Goal: Check status

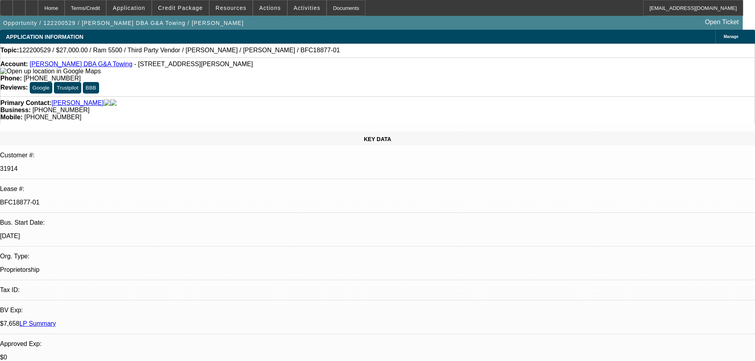
select select "0"
select select "2"
select select "0.1"
select select "4"
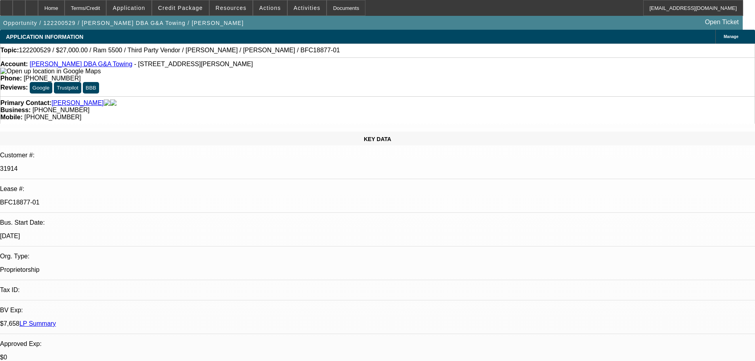
select select "0"
select select "2"
select select "0.1"
select select "4"
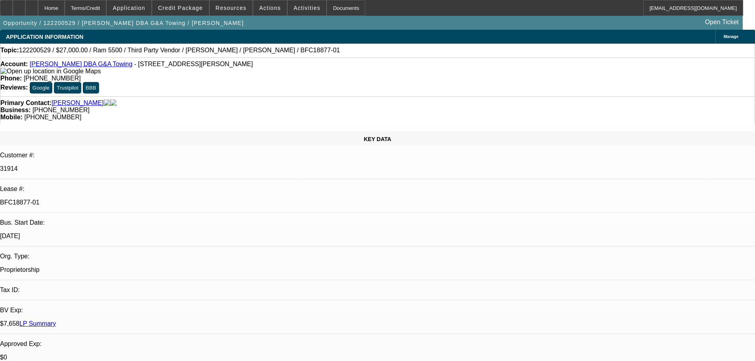
select select "0"
select select "2"
select select "0.1"
select select "4"
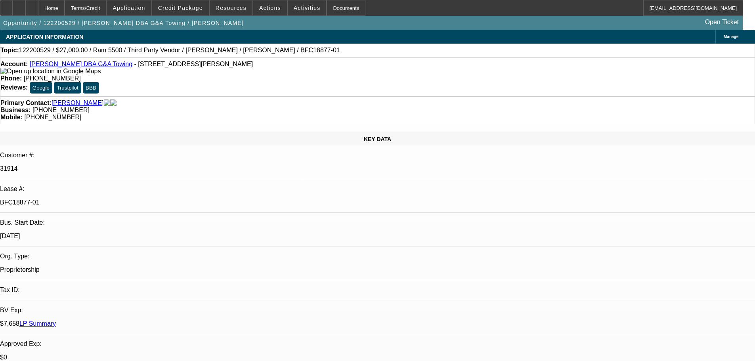
select select "0"
select select "2"
select select "0.1"
select select "4"
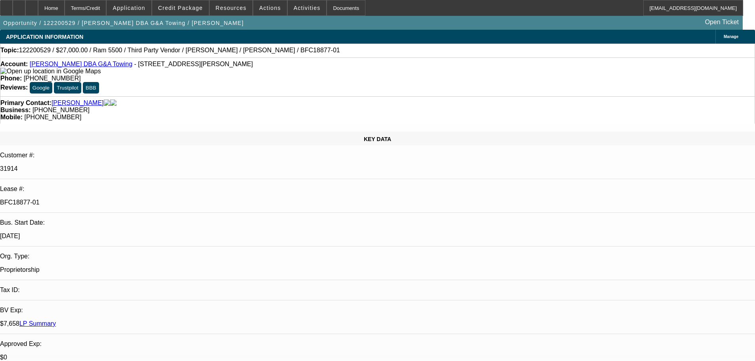
drag, startPoint x: 97, startPoint y: 134, endPoint x: 83, endPoint y: 135, distance: 14.3
click at [83, 185] on div "Lease #: BFC18877-01" at bounding box center [377, 198] width 755 height 27
drag, startPoint x: 111, startPoint y: 67, endPoint x: 36, endPoint y: 64, distance: 74.9
click at [36, 64] on div "Account: [PERSON_NAME] DBA G&A Towing - [STREET_ADDRESS][PERSON_NAME]" at bounding box center [377, 68] width 754 height 14
copy link "[PERSON_NAME] DBA G&A Towing"
